Goal: Use online tool/utility

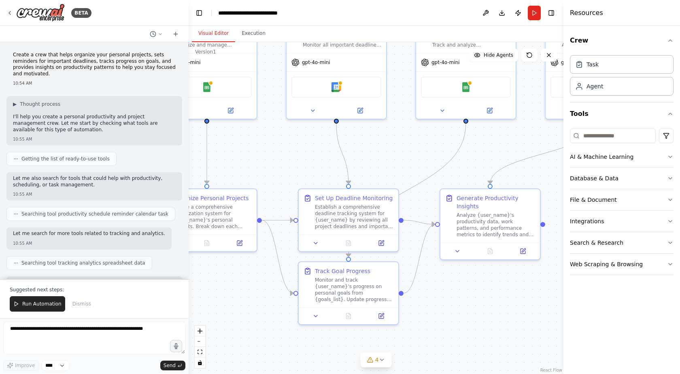
scroll to position [146, 0]
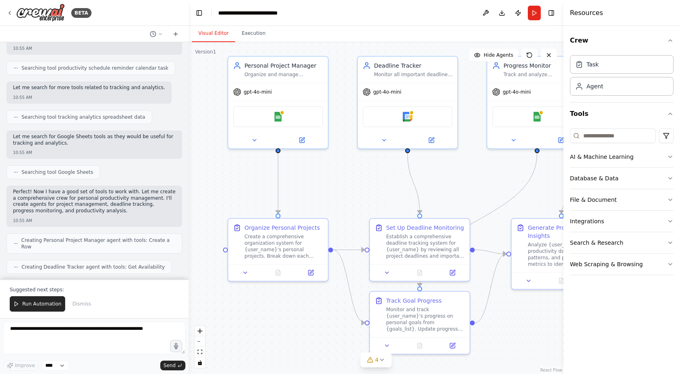
click at [338, 160] on div ".deletable-edge-delete-btn { width: 20px; height: 20px; border: 0px solid #ffff…" at bounding box center [376, 208] width 375 height 332
click at [257, 32] on button "Execution" at bounding box center [253, 33] width 37 height 17
click at [219, 29] on button "Visual Editor" at bounding box center [213, 33] width 43 height 17
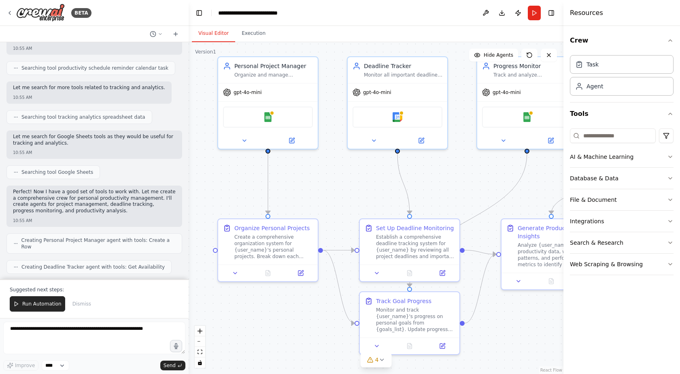
drag, startPoint x: 361, startPoint y: 172, endPoint x: 355, endPoint y: 171, distance: 5.3
click at [355, 171] on div ".deletable-edge-delete-btn { width: 20px; height: 20px; border: 0px solid #ffff…" at bounding box center [376, 208] width 375 height 332
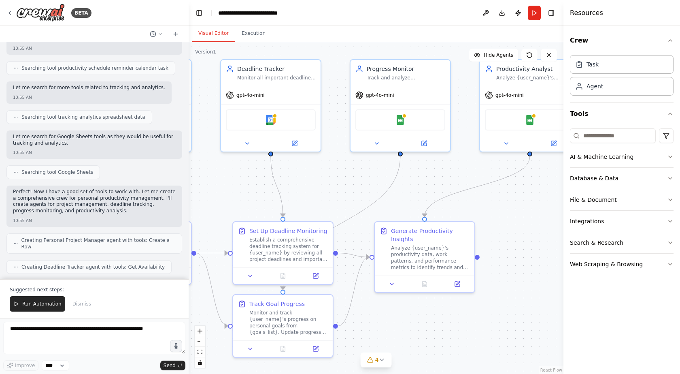
drag, startPoint x: 355, startPoint y: 171, endPoint x: 229, endPoint y: 174, distance: 126.7
click at [229, 174] on div ".deletable-edge-delete-btn { width: 20px; height: 20px; border: 0px solid #ffff…" at bounding box center [376, 208] width 375 height 332
click at [425, 244] on div "Analyze {user_name}'s productivity data, work patterns, and performance metrics…" at bounding box center [430, 256] width 79 height 26
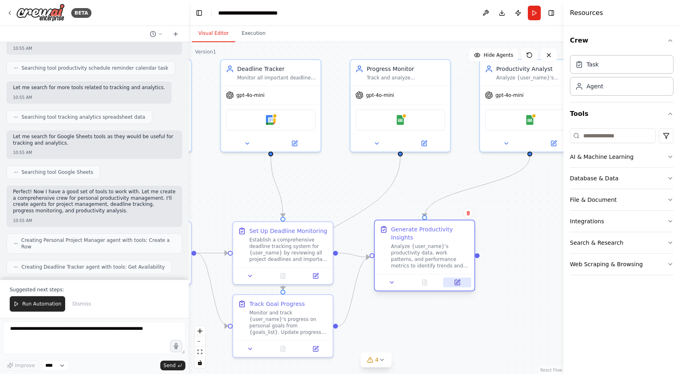
click at [457, 282] on icon at bounding box center [458, 281] width 4 height 4
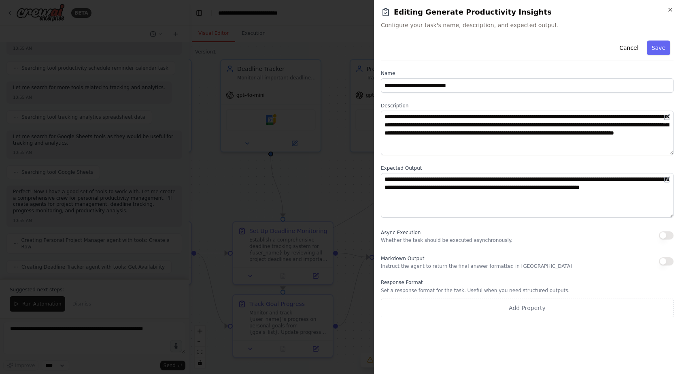
click at [349, 184] on div at bounding box center [340, 187] width 680 height 374
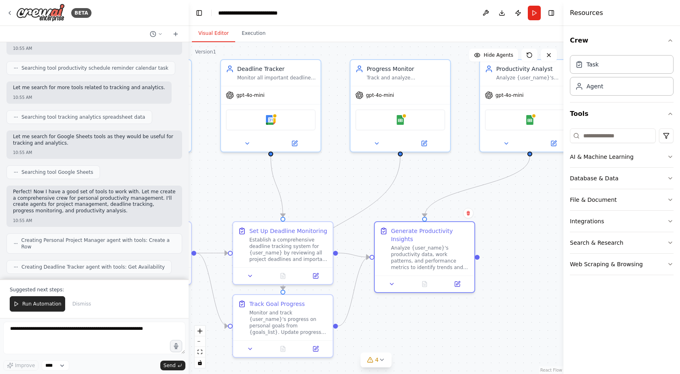
scroll to position [647, 0]
